Goal: Navigation & Orientation: Find specific page/section

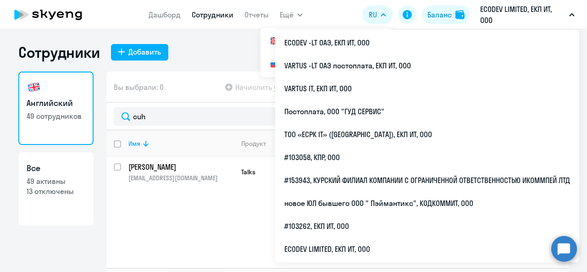
select select "30"
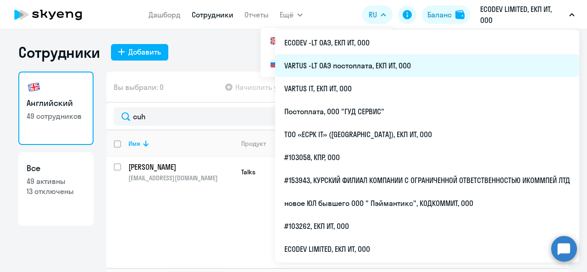
click at [414, 66] on li "VARTUS -LT ОАЭ постоплата, ЕКП ИТ, ООО" at bounding box center [427, 65] width 304 height 23
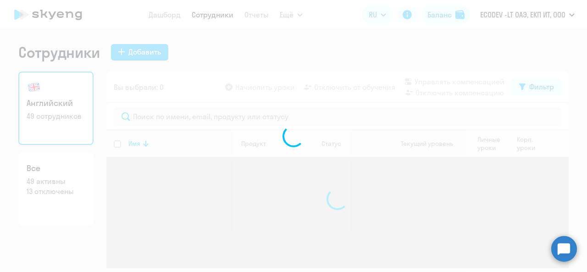
select select "30"
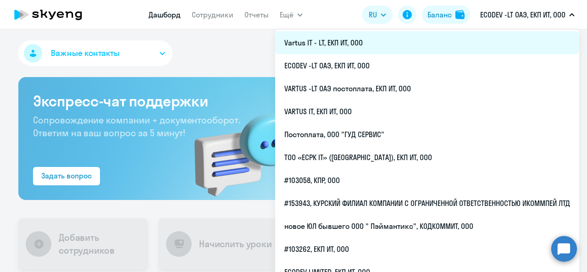
click at [377, 48] on li "Vartus IT - LT, ЕКП ИТ, ООО" at bounding box center [427, 42] width 304 height 23
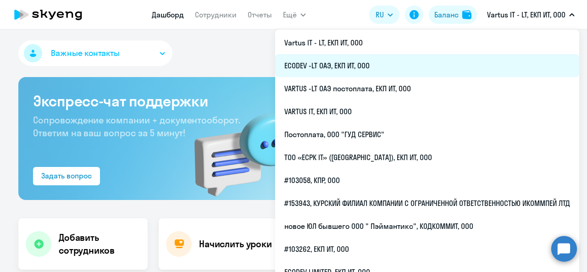
click at [372, 71] on li "ECODEV -LT ОАЭ, ЕКП ИТ, ООО" at bounding box center [427, 65] width 304 height 23
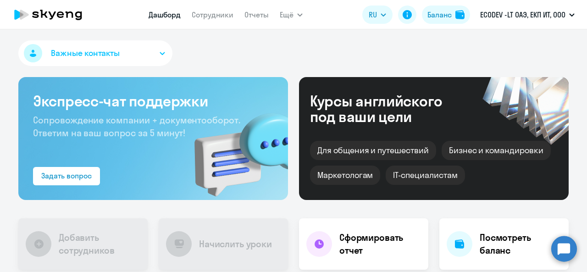
click at [214, 20] on nav "Дашборд Сотрудники Отчеты" at bounding box center [209, 15] width 120 height 18
click at [216, 15] on link "Сотрудники" at bounding box center [213, 14] width 42 height 9
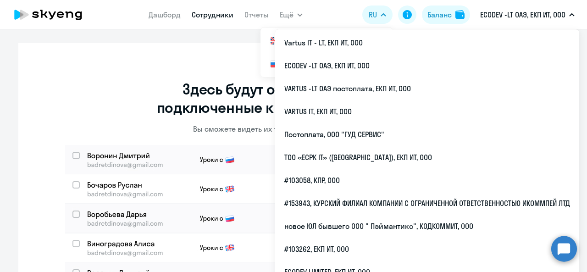
click at [529, 11] on p "ECODEV -LT ОАЭ, ЕКП ИТ, ООО" at bounding box center [522, 14] width 85 height 11
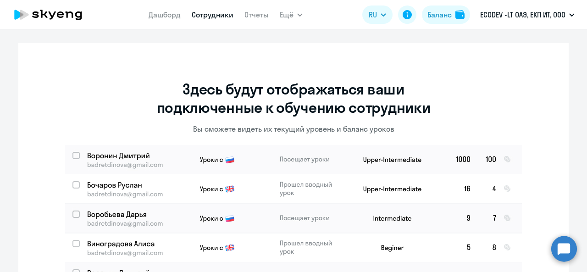
click at [520, 9] on p "ECODEV -LT ОАЭ, ЕКП ИТ, ООО" at bounding box center [522, 14] width 85 height 11
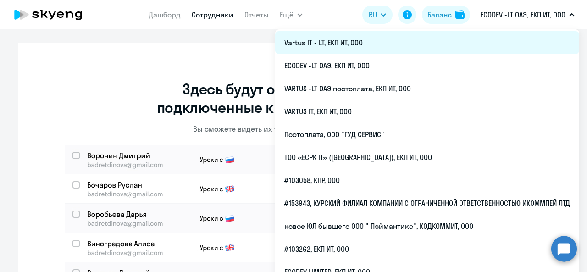
click at [407, 40] on li "Vartus IT - LT, ЕКП ИТ, ООО" at bounding box center [427, 42] width 304 height 23
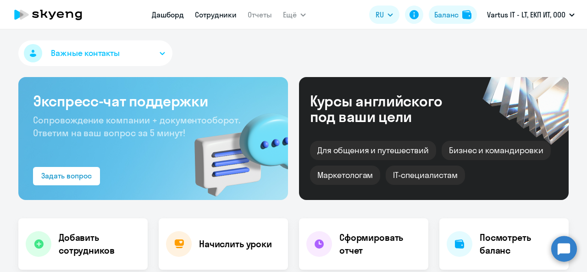
select select "30"
click at [223, 17] on link "Сотрудники" at bounding box center [216, 14] width 42 height 9
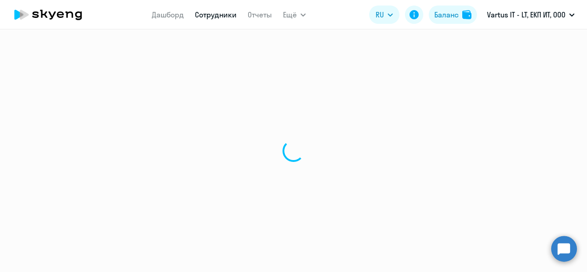
select select "30"
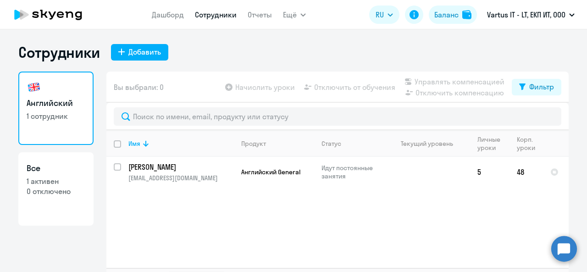
click at [77, 10] on icon at bounding box center [48, 14] width 81 height 23
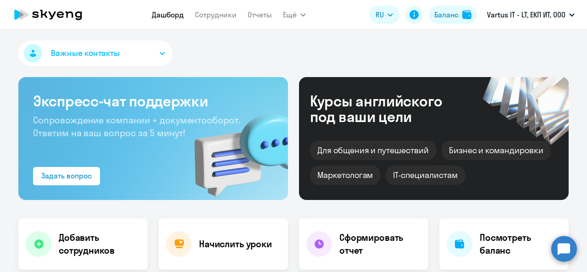
select select "30"
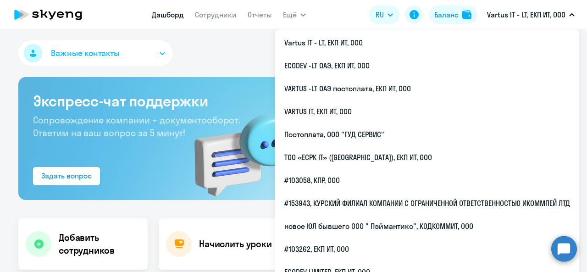
click at [521, 10] on p "Vartus IT - LT, ЕКП ИТ, ООО" at bounding box center [526, 14] width 78 height 11
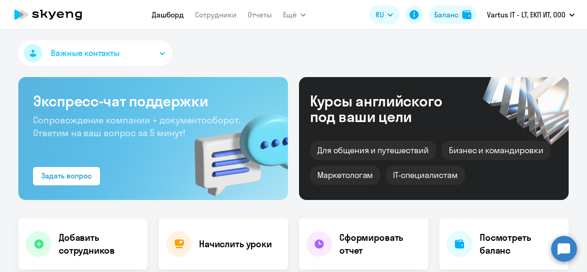
click at [521, 10] on p "Vartus IT - LT, ЕКП ИТ, ООО" at bounding box center [526, 14] width 78 height 11
click at [92, 82] on div "Экспресс-чат поддержки Сопровождение компании + документооборот. Ответим на ваш…" at bounding box center [153, 138] width 270 height 123
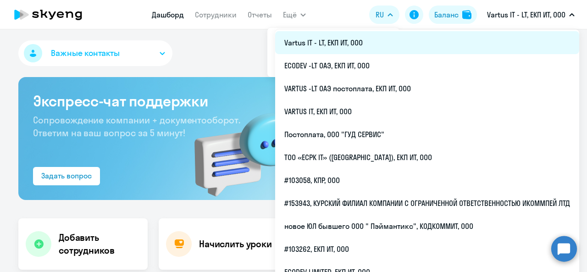
click at [367, 44] on li "Vartus IT - LT, ЕКП ИТ, ООО" at bounding box center [427, 42] width 304 height 23
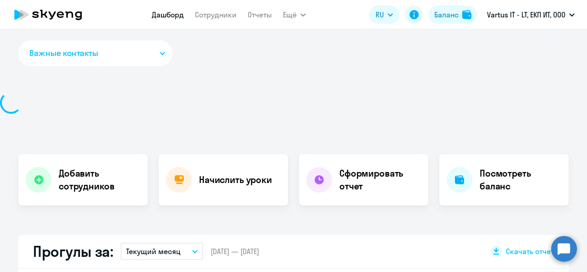
select select "30"
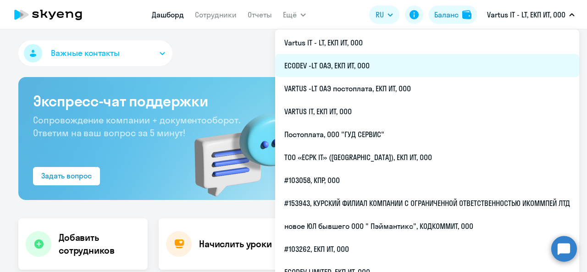
click at [409, 65] on li "ECODEV -LT ОАЭ, ЕКП ИТ, ООО" at bounding box center [427, 65] width 304 height 23
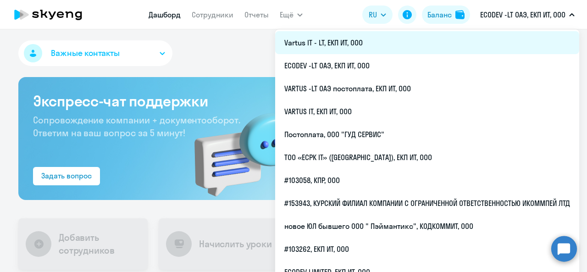
click at [435, 39] on li "Vartus IT - LT, ЕКП ИТ, ООО" at bounding box center [427, 42] width 304 height 23
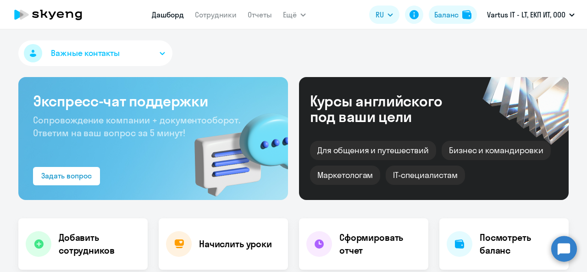
select select "30"
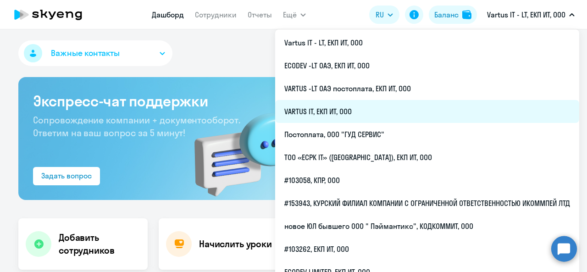
click at [423, 111] on li "VARTUS IT, ЕКП ИТ, ООО" at bounding box center [427, 111] width 304 height 23
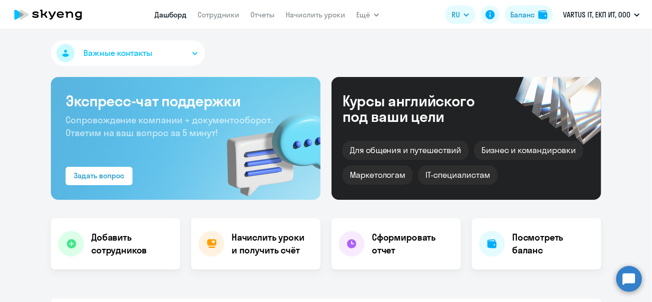
drag, startPoint x: 564, startPoint y: 2, endPoint x: 393, endPoint y: 70, distance: 184.1
click at [393, 70] on div "Важные контакты Экспресс-чат поддержки Сопровождение компании + документооборот…" at bounding box center [326, 165] width 652 height 273
drag, startPoint x: 229, startPoint y: 16, endPoint x: 237, endPoint y: 28, distance: 15.3
click at [229, 15] on link "Сотрудники" at bounding box center [219, 14] width 42 height 9
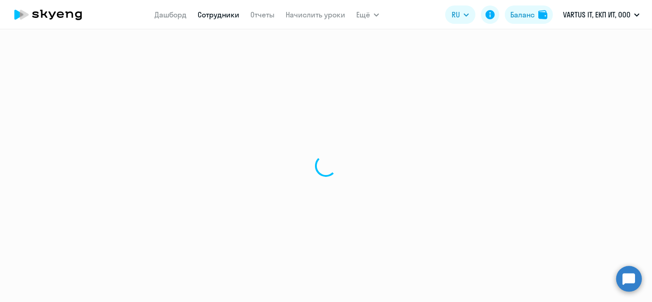
select select "30"
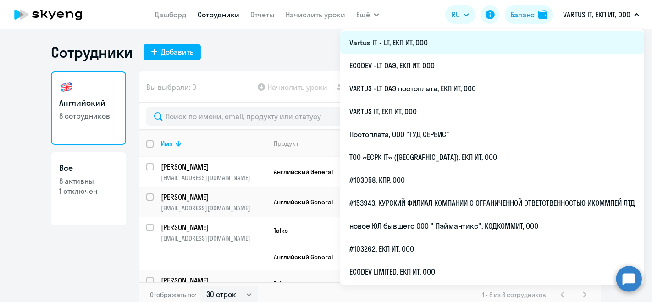
click at [548, 41] on li "Vartus IT - LT, ЕКП ИТ, ООО" at bounding box center [492, 42] width 304 height 23
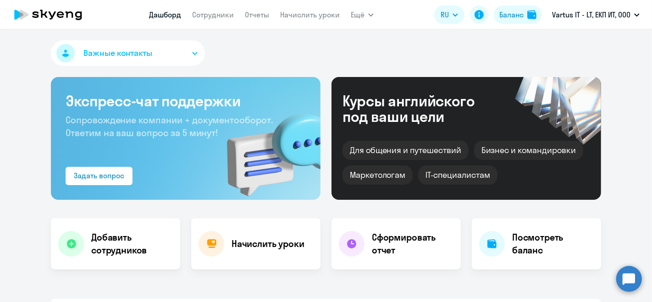
select select "30"
click at [213, 14] on link "Сотрудники" at bounding box center [213, 14] width 42 height 9
select select "30"
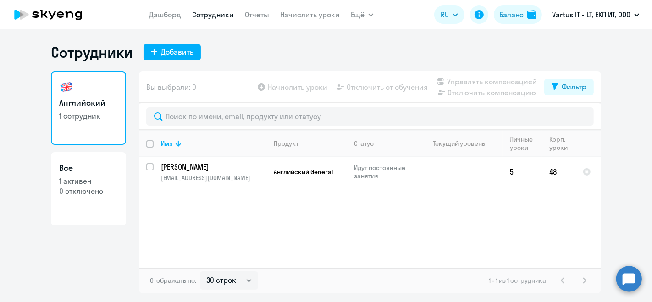
click at [72, 15] on icon at bounding box center [70, 14] width 8 height 6
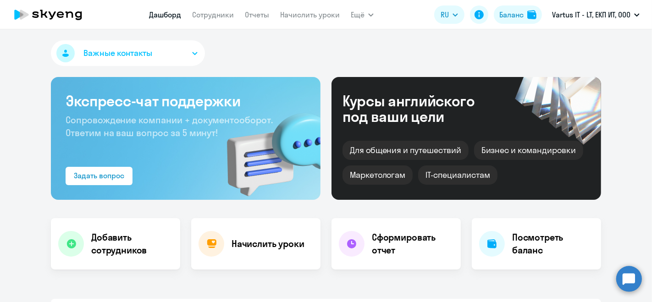
select select "30"
